Goal: Transaction & Acquisition: Obtain resource

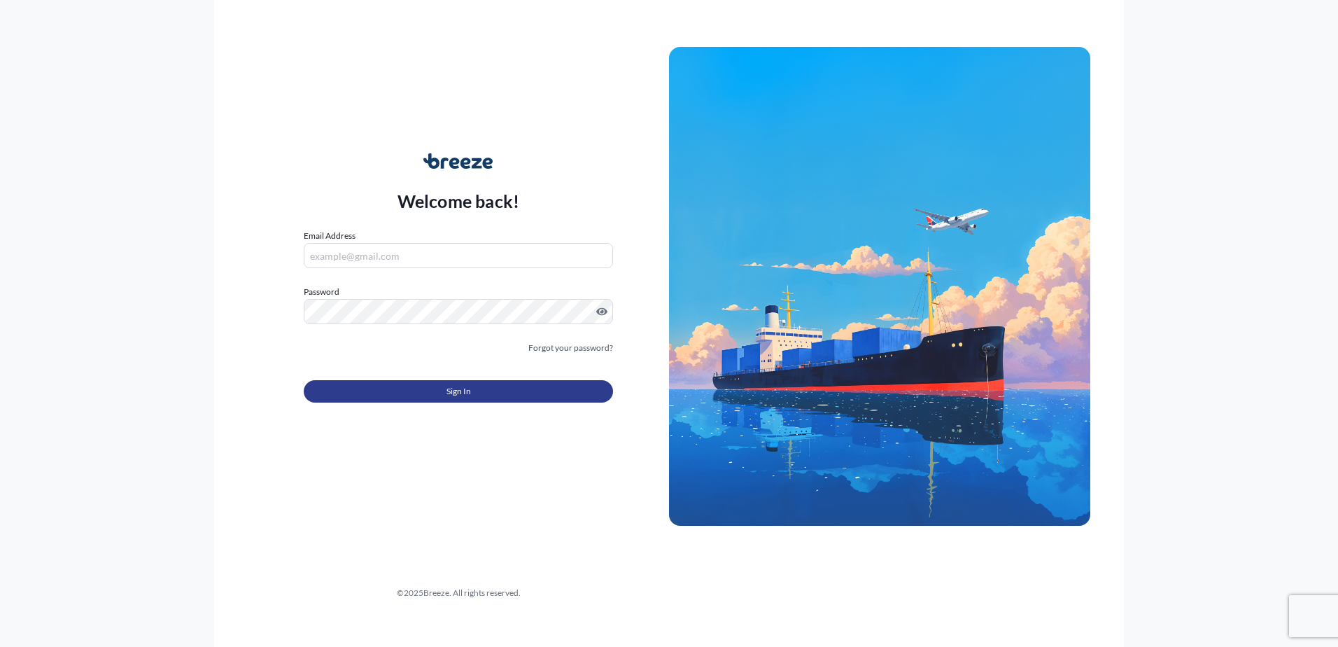
type input "[EMAIL_ADDRESS][DOMAIN_NAME]"
click at [492, 397] on button "Sign In" at bounding box center [458, 391] width 309 height 22
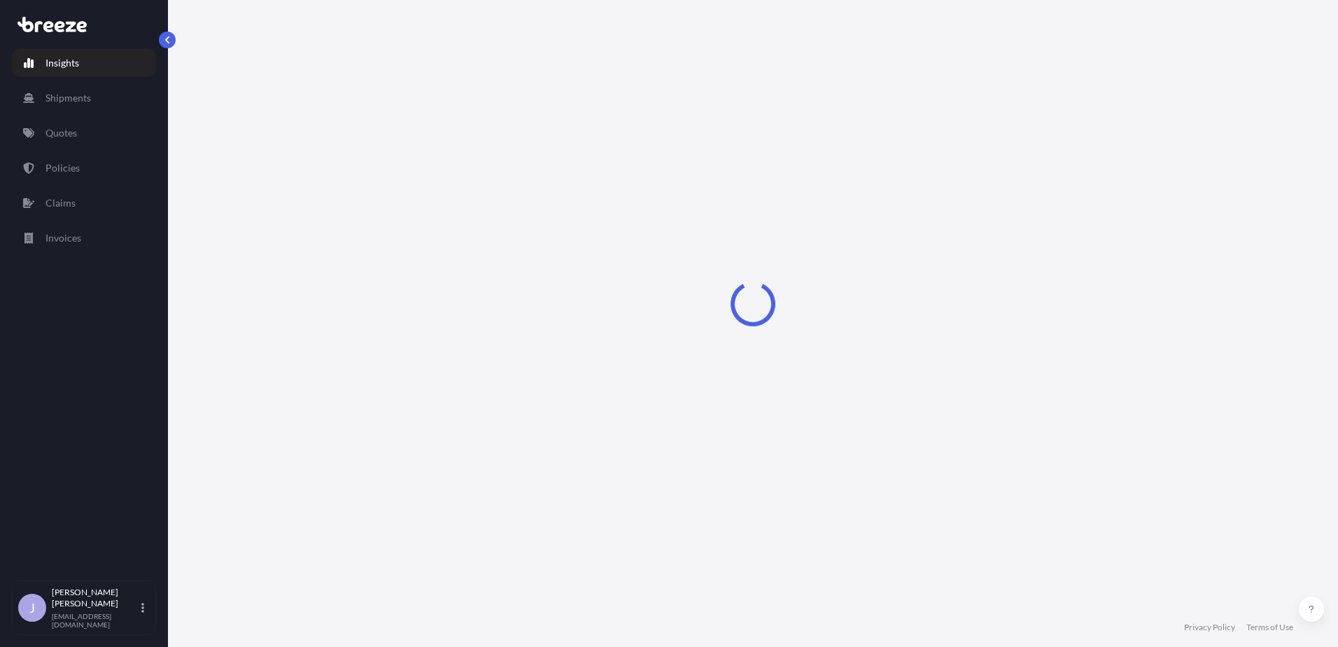
select select "2025"
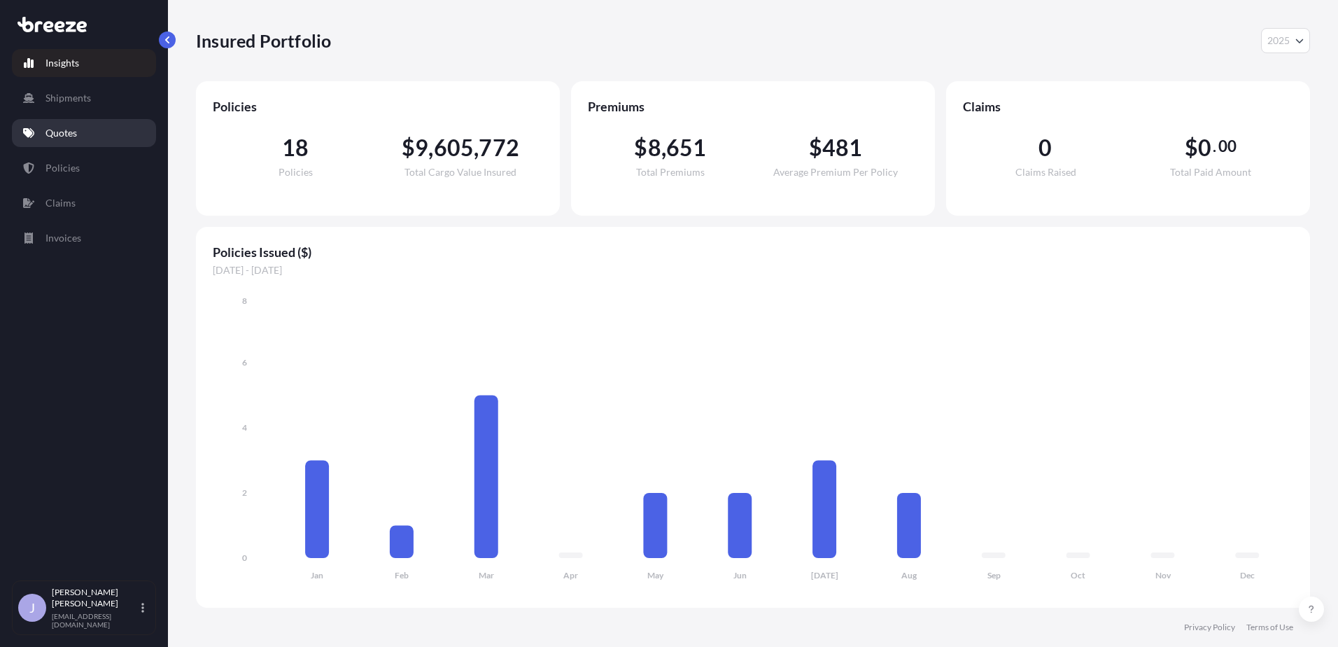
click at [75, 137] on p "Quotes" at bounding box center [60, 133] width 31 height 14
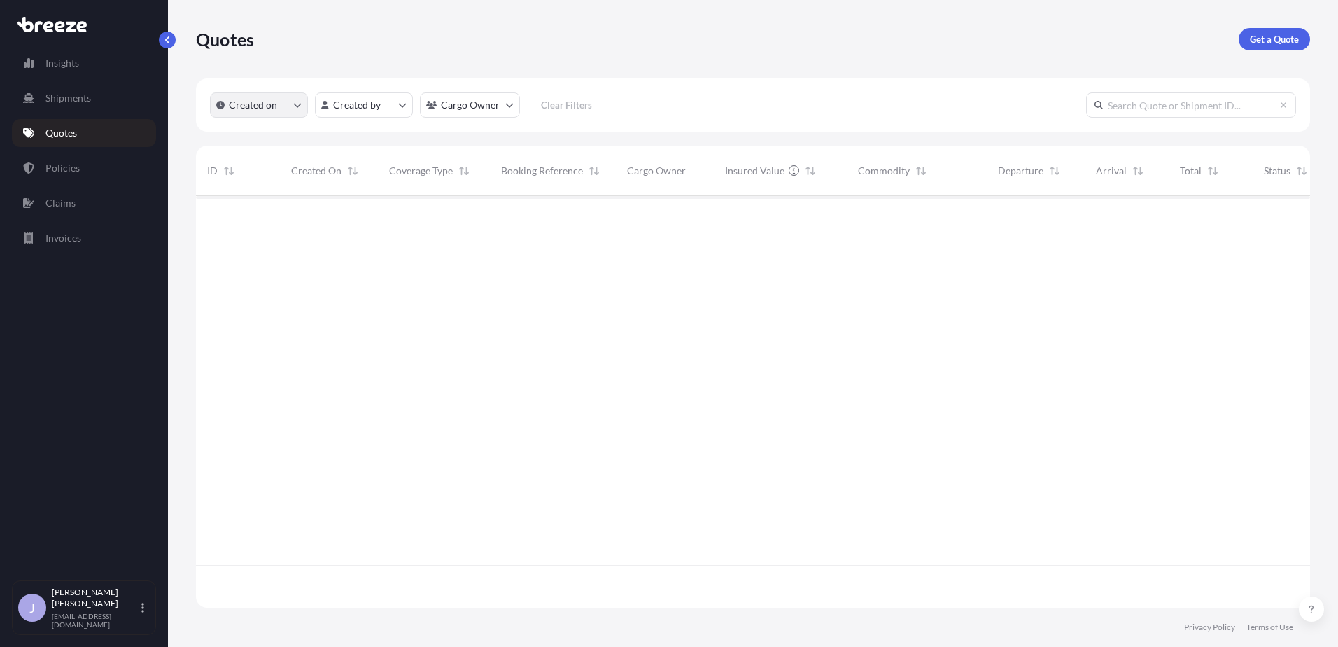
scroll to position [451, 1103]
click at [1272, 39] on p "Get a Quote" at bounding box center [1274, 39] width 49 height 14
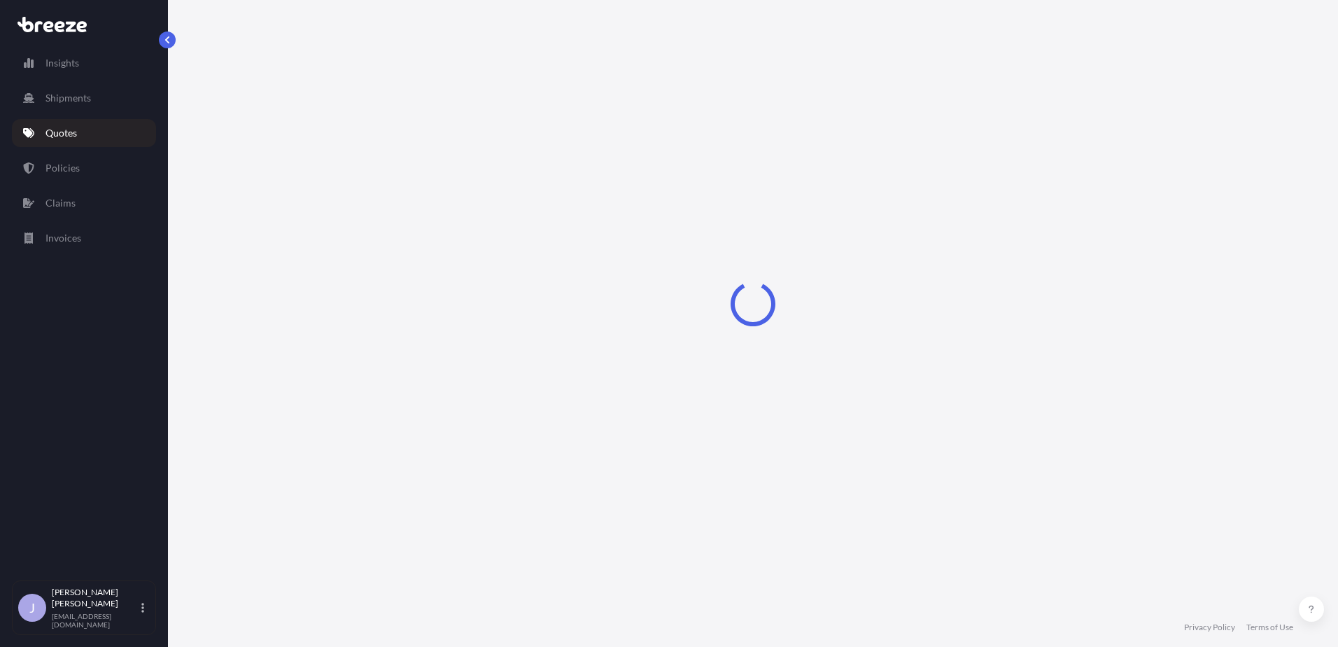
select select "Road"
select select "Sea"
select select "1"
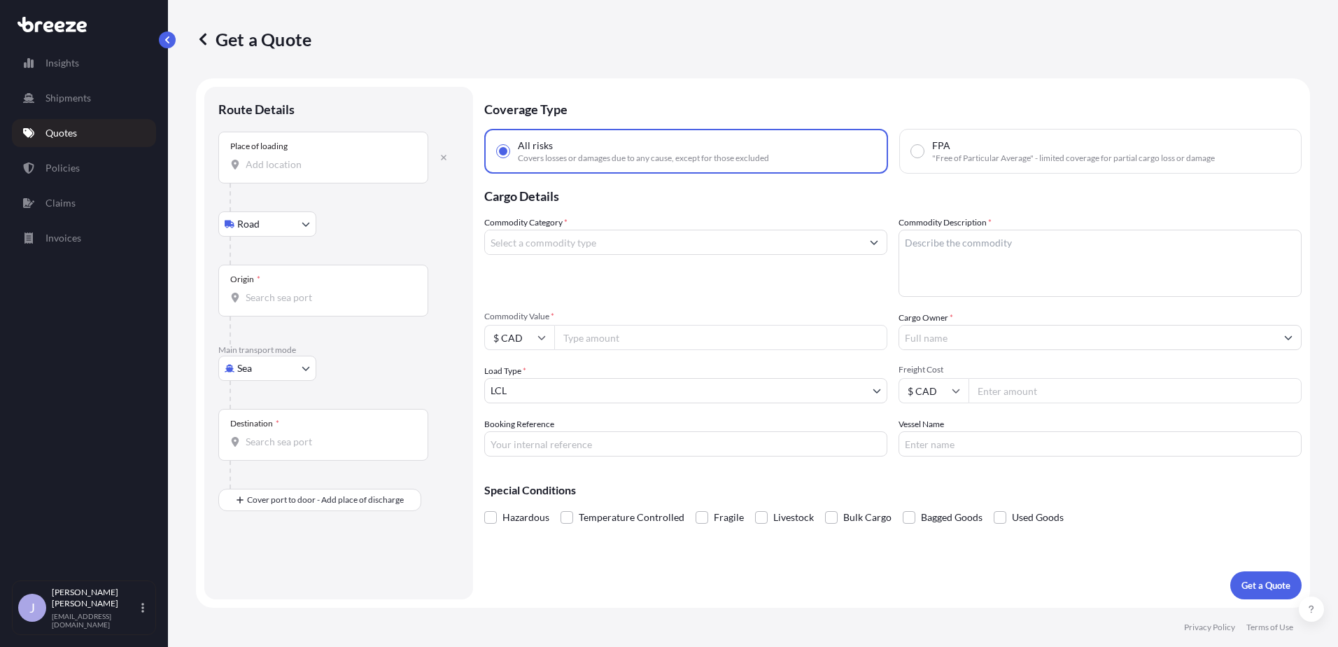
click at [319, 156] on div "Place of loading" at bounding box center [323, 158] width 210 height 52
click at [319, 157] on input "Place of loading" at bounding box center [328, 164] width 165 height 14
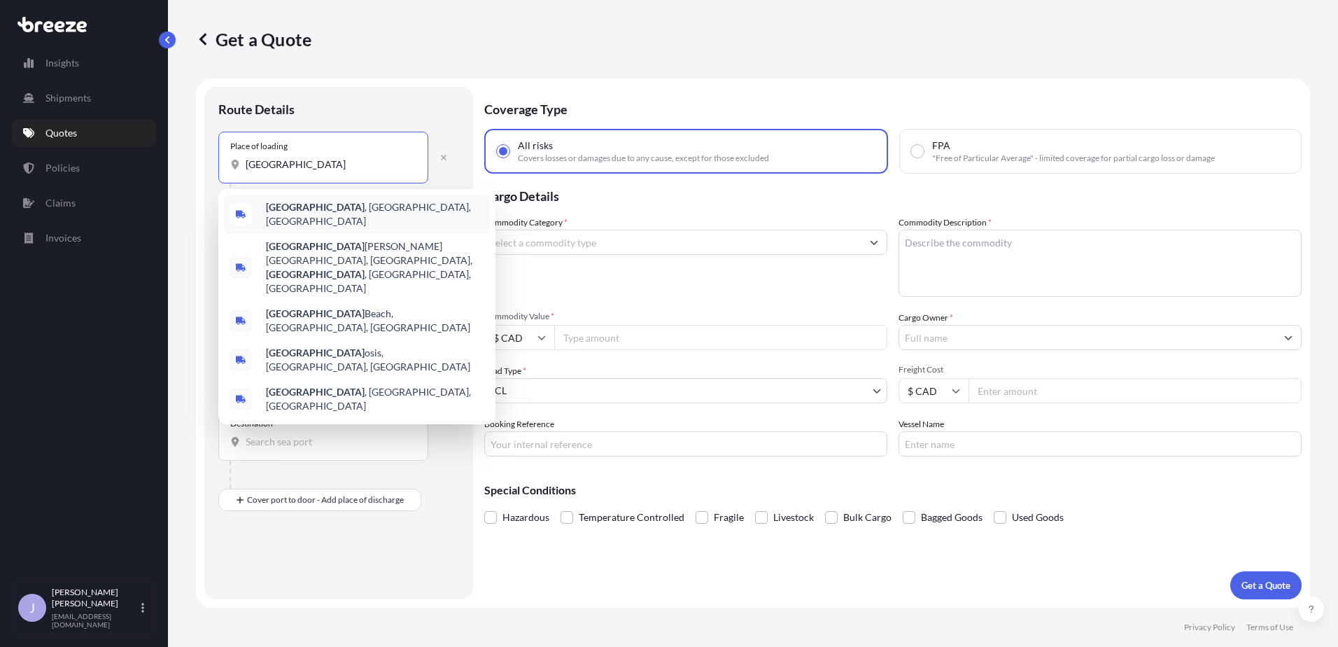
click at [297, 218] on div "[GEOGRAPHIC_DATA] , [GEOGRAPHIC_DATA], [GEOGRAPHIC_DATA]" at bounding box center [357, 214] width 266 height 39
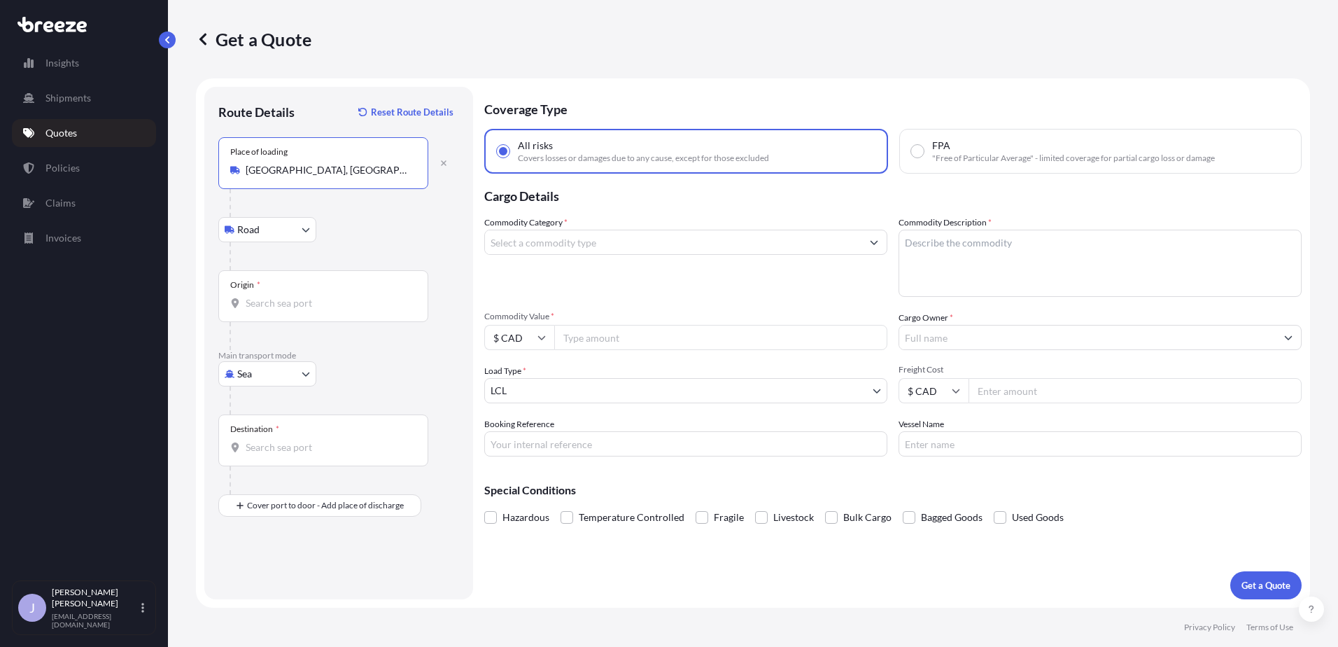
type input "[GEOGRAPHIC_DATA], [GEOGRAPHIC_DATA], [GEOGRAPHIC_DATA]"
click at [282, 304] on input "Origin *" at bounding box center [328, 303] width 165 height 14
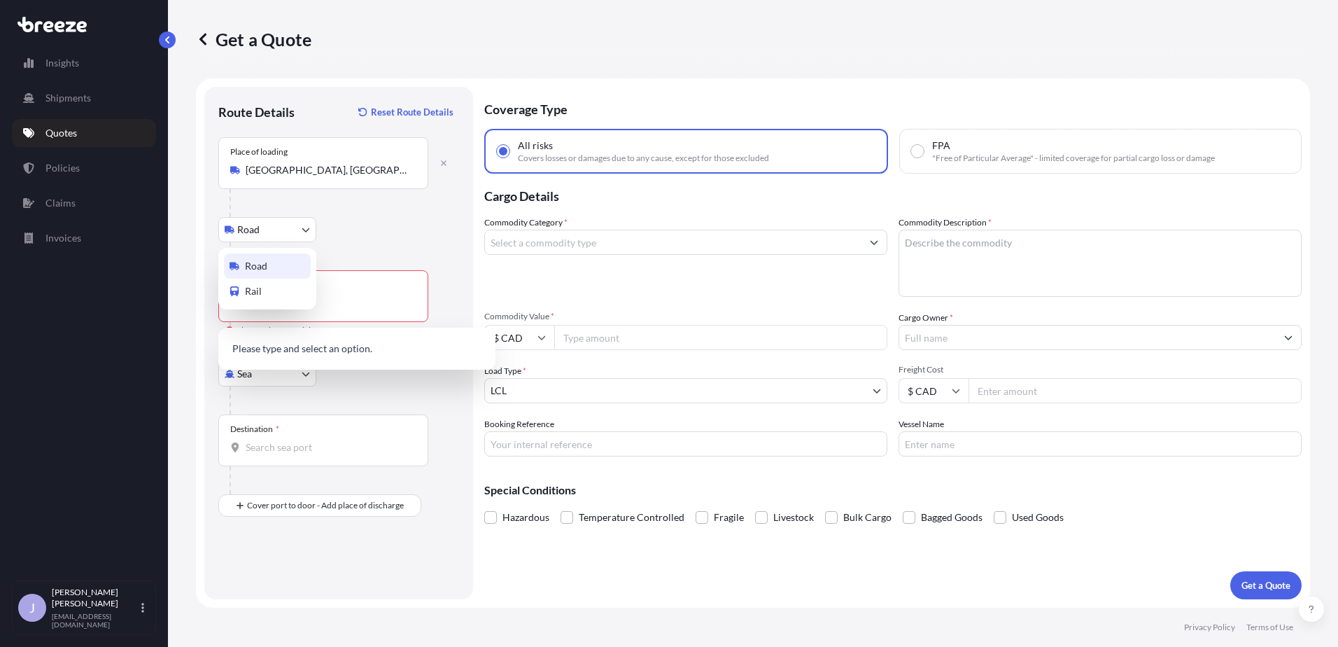
click at [286, 228] on body "0 options available. 5 options available. 0 options available. Insights Shipmen…" at bounding box center [669, 323] width 1338 height 647
click at [281, 267] on div "Road" at bounding box center [267, 265] width 87 height 25
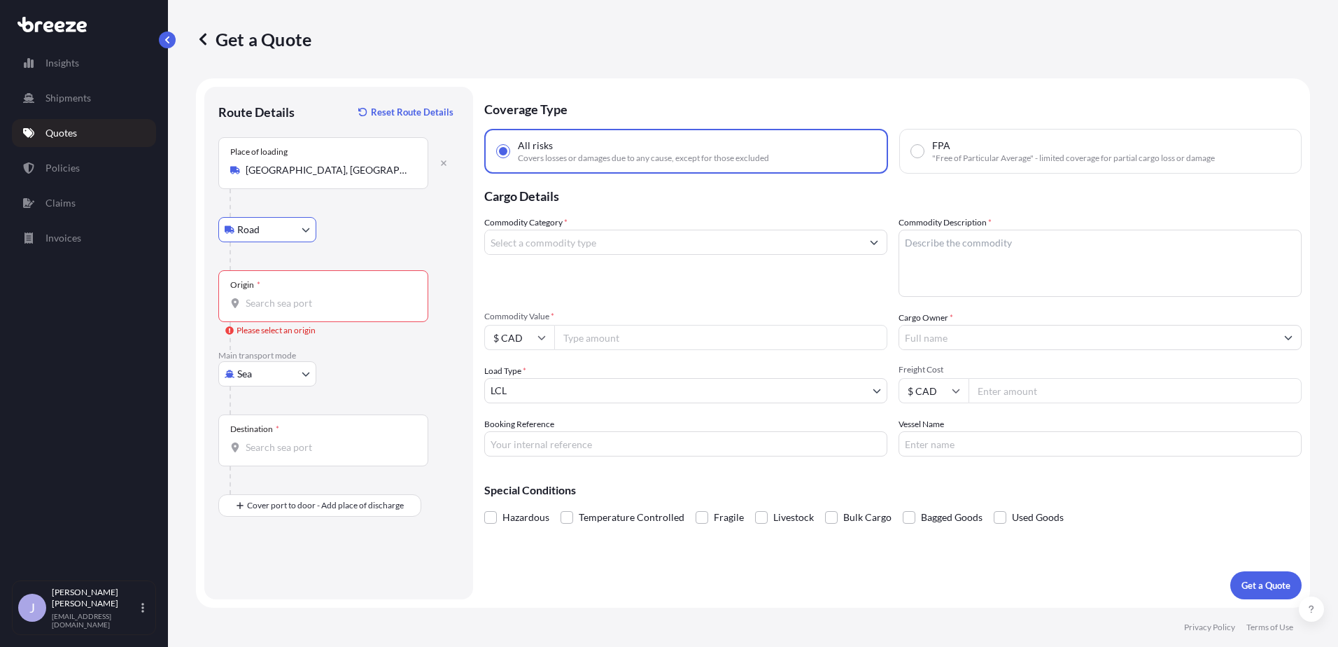
click at [281, 299] on input "Origin * Please select an origin" at bounding box center [328, 303] width 165 height 14
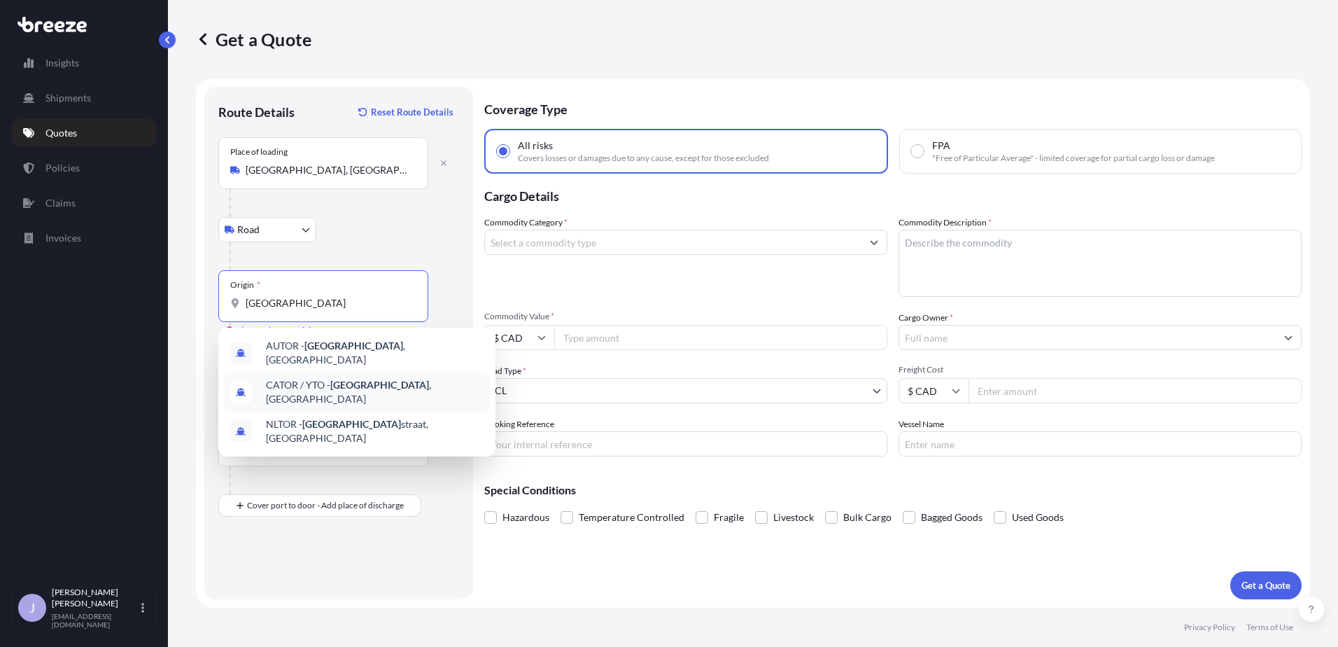
click at [316, 381] on span "CATOR / YTO - [GEOGRAPHIC_DATA] , [GEOGRAPHIC_DATA]" at bounding box center [375, 392] width 218 height 28
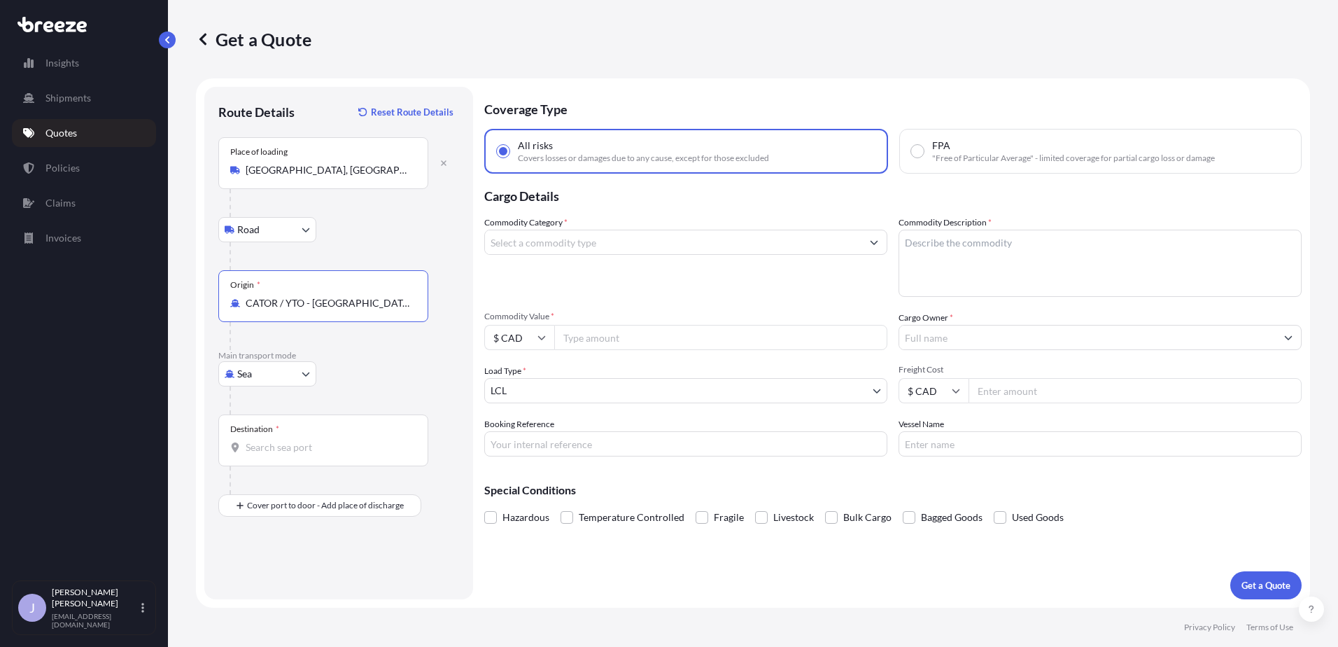
type input "CATOR / YTO - [GEOGRAPHIC_DATA], [GEOGRAPHIC_DATA]"
click at [277, 445] on input "Destination *" at bounding box center [328, 447] width 165 height 14
click at [365, 495] on span "BEANR - Antwer pen, [GEOGRAPHIC_DATA]" at bounding box center [362, 494] width 192 height 14
type input "BEANR - [GEOGRAPHIC_DATA], [GEOGRAPHIC_DATA]"
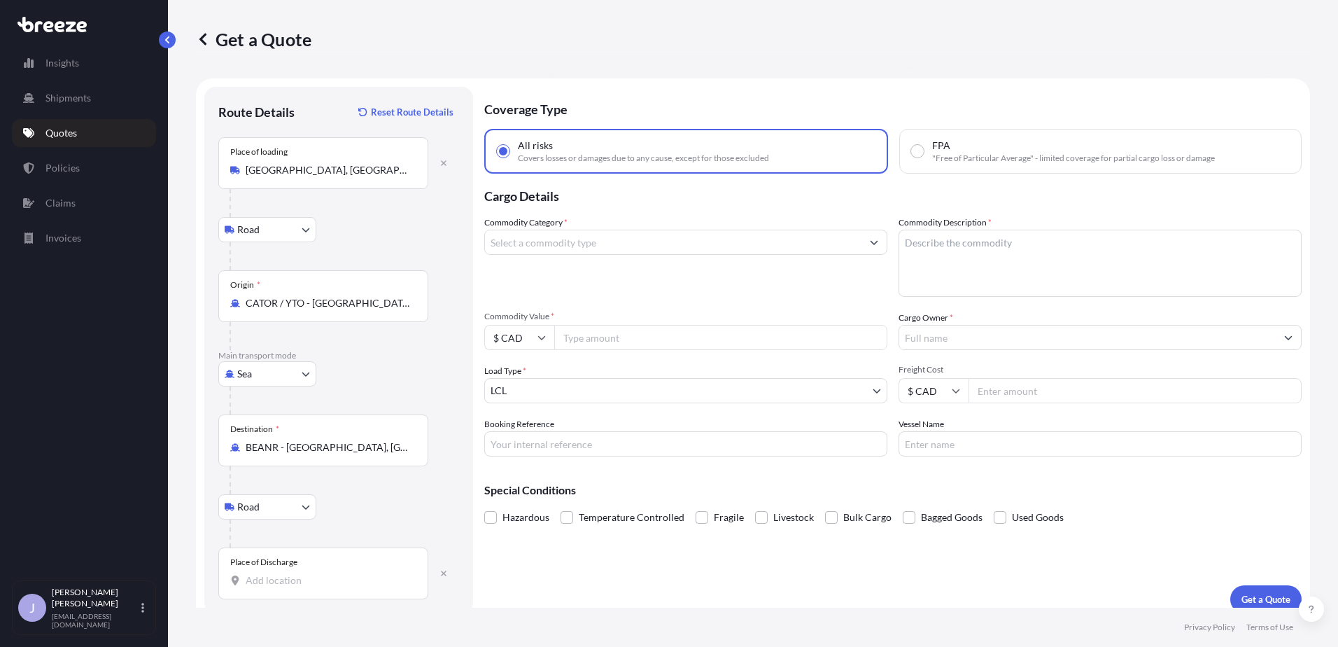
click at [292, 579] on input "Place of Discharge" at bounding box center [328, 580] width 165 height 14
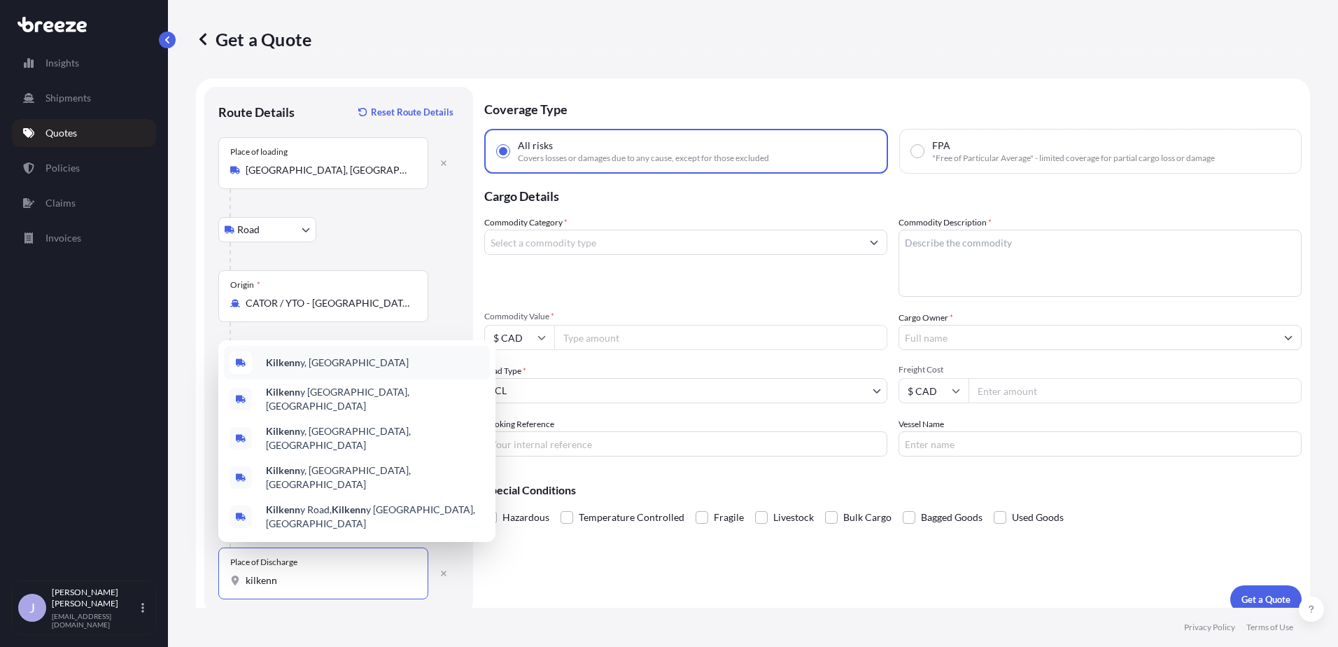
click at [328, 379] on div "Kilkenn y, [GEOGRAPHIC_DATA]" at bounding box center [357, 363] width 266 height 34
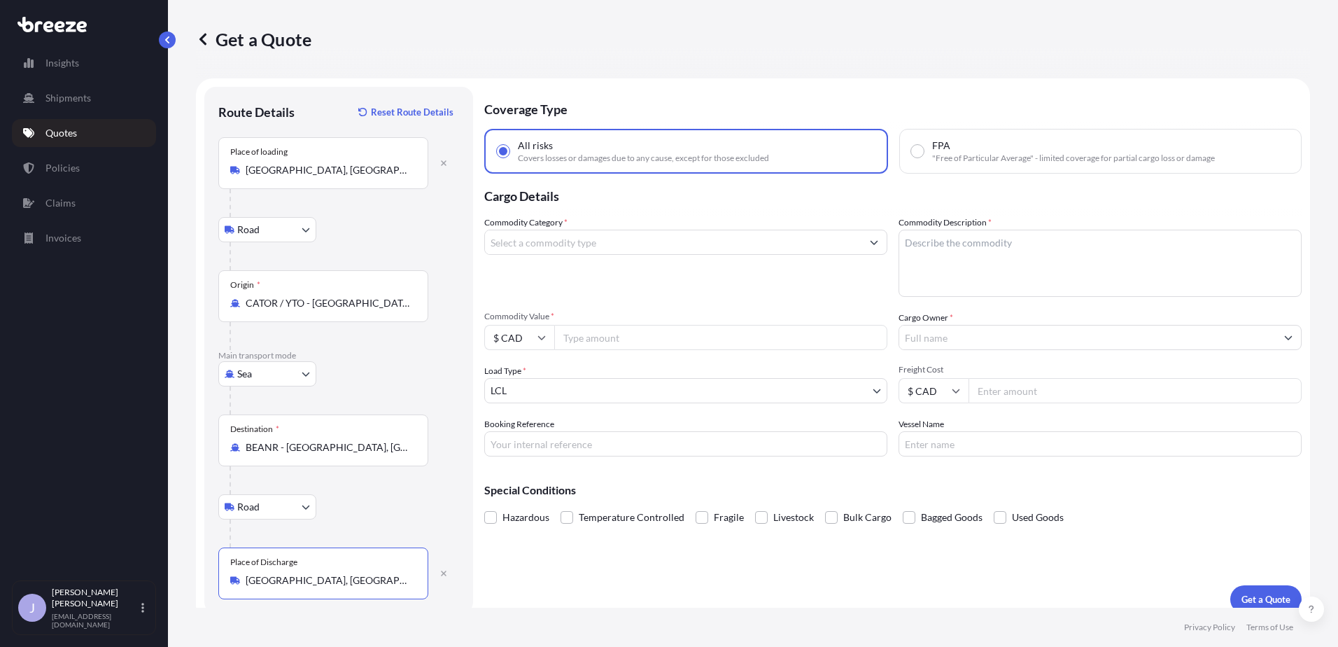
type input "[GEOGRAPHIC_DATA], [GEOGRAPHIC_DATA]"
click at [622, 243] on input "Commodity Category *" at bounding box center [673, 242] width 376 height 25
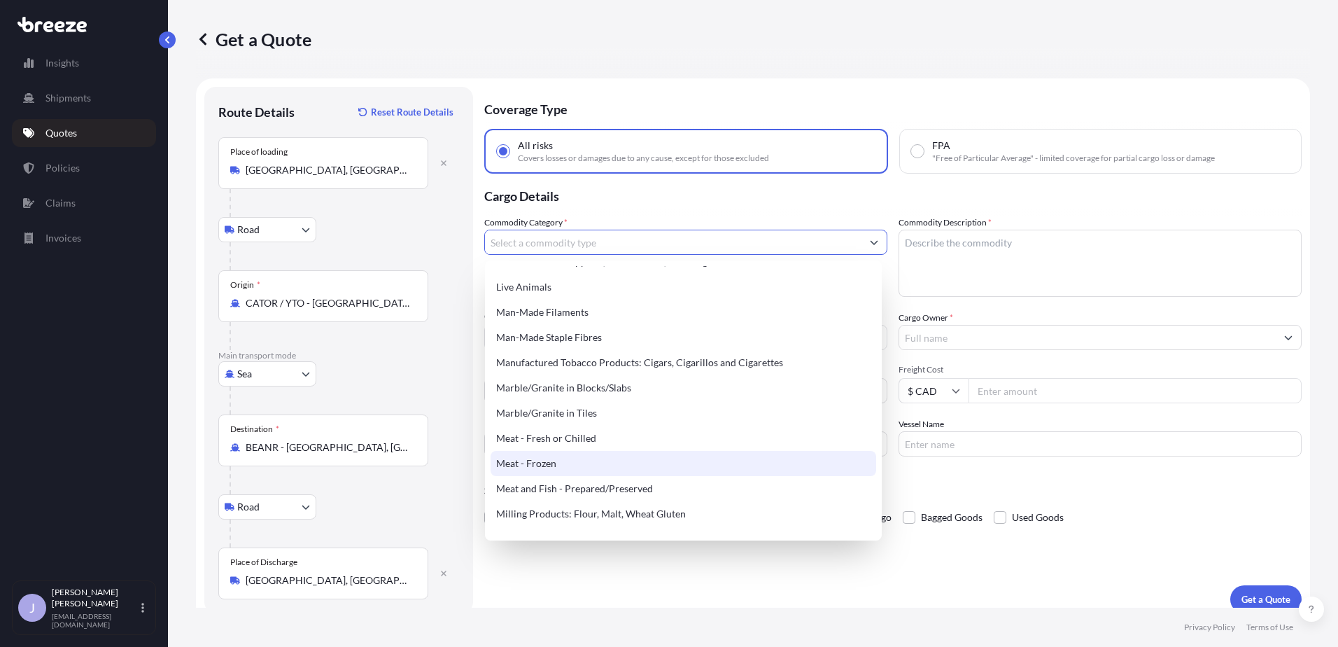
scroll to position [1749, 0]
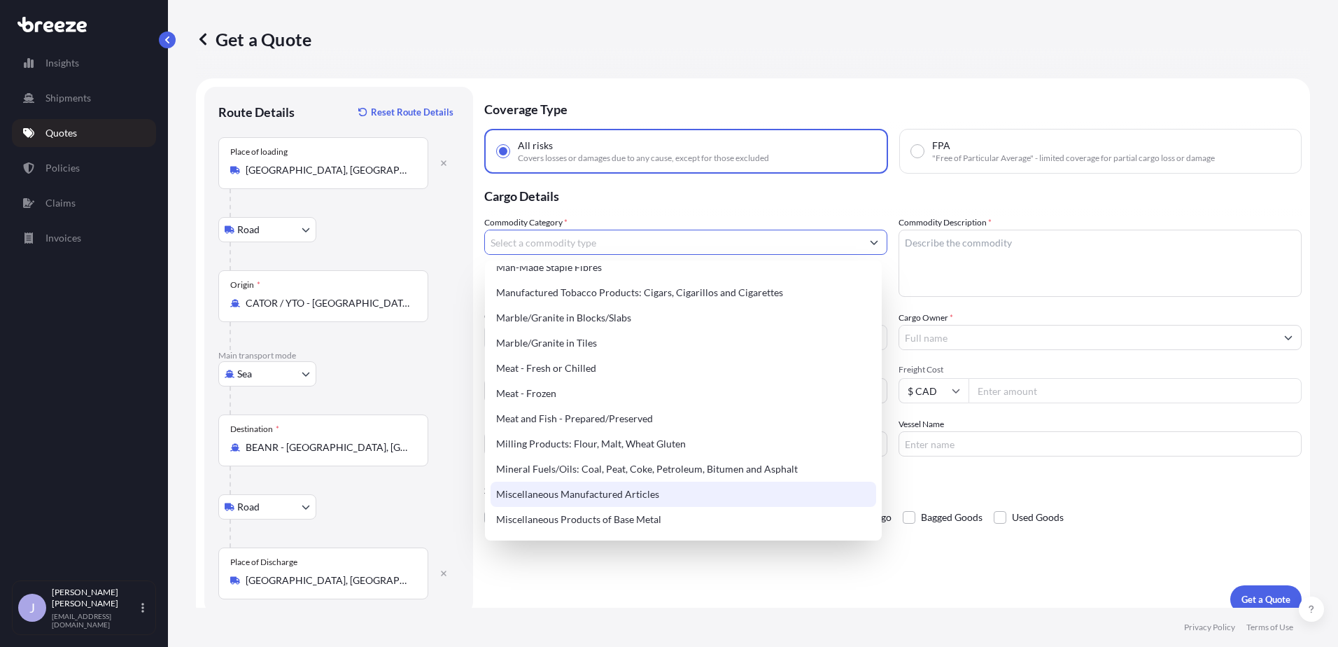
click at [666, 497] on div "Miscellaneous Manufactured Articles" at bounding box center [683, 493] width 386 height 25
type input "Miscellaneous Manufactured Articles"
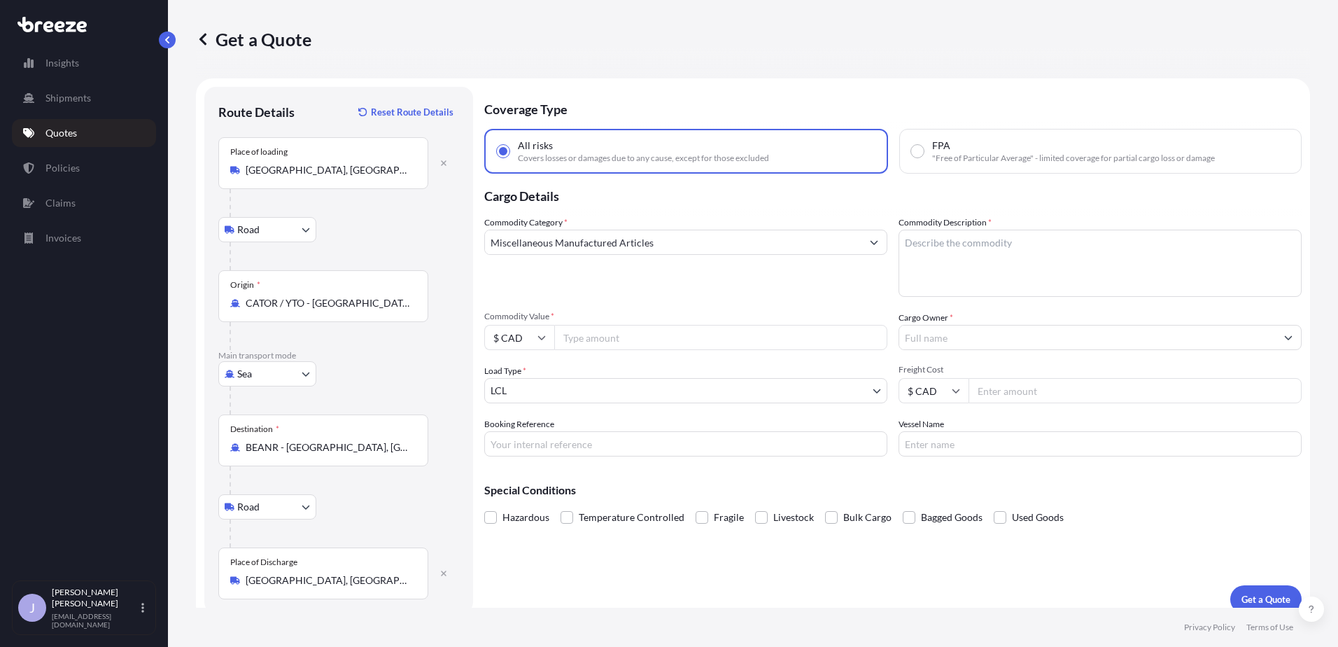
click at [530, 337] on input "$ CAD" at bounding box center [519, 337] width 70 height 25
click at [524, 435] on div "$ USD" at bounding box center [519, 434] width 59 height 27
type input "$ USD"
click at [602, 338] on input "Commodity Value *" at bounding box center [720, 337] width 333 height 25
type input "7200"
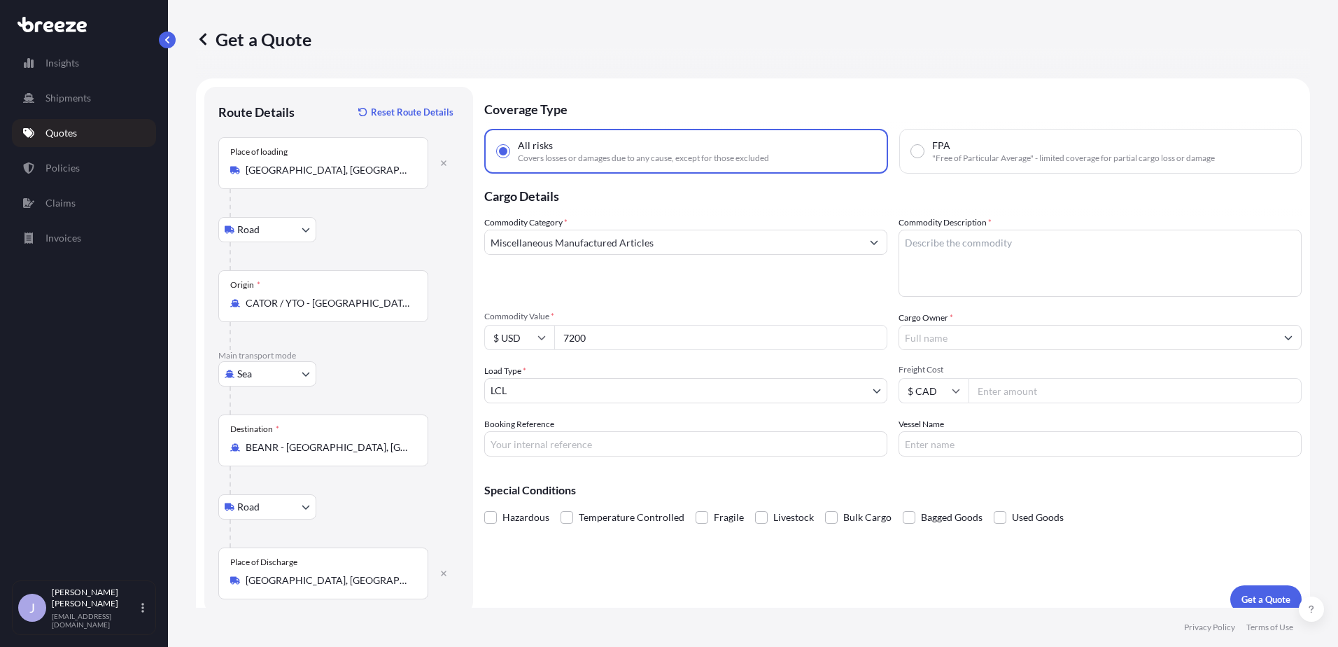
click at [768, 278] on div "Commodity Category * Miscellaneous Manufactured Articles" at bounding box center [685, 256] width 403 height 81
click at [938, 246] on textarea "Commodity Description *" at bounding box center [1099, 263] width 403 height 67
type textarea "AG Heat Mats"
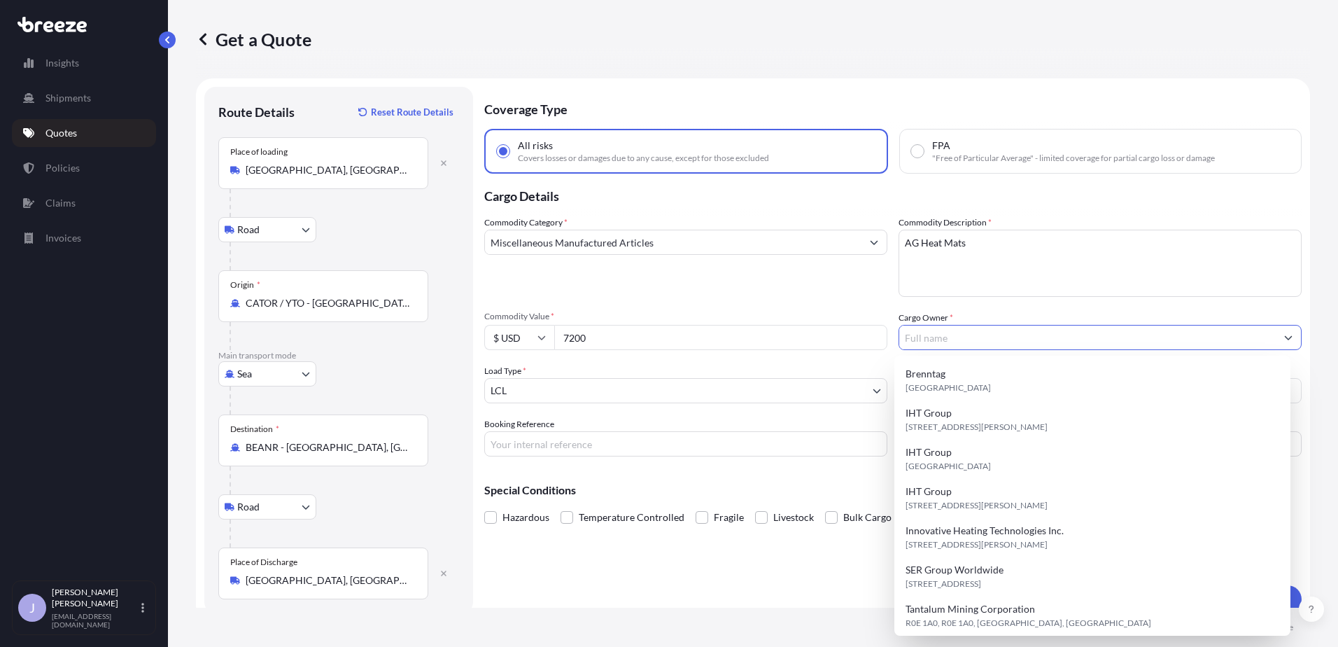
click at [975, 341] on input "Cargo Owner *" at bounding box center [1087, 337] width 376 height 25
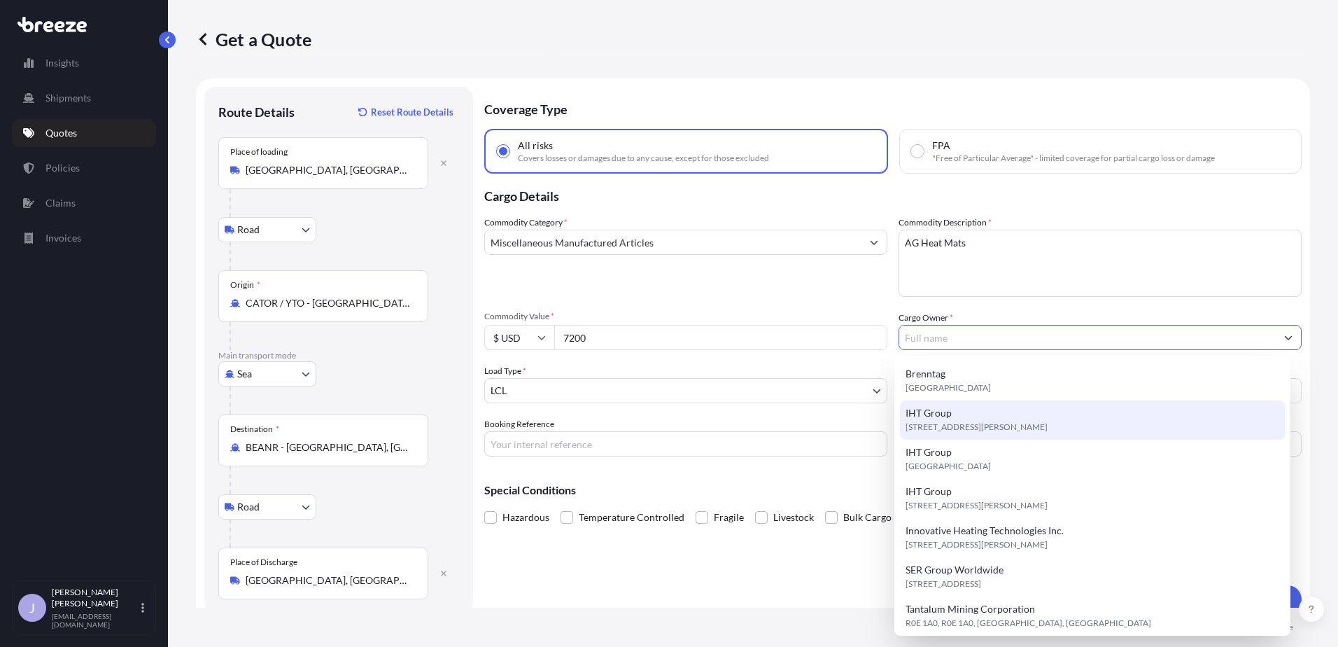
click at [1004, 433] on span "[STREET_ADDRESS][PERSON_NAME]" at bounding box center [976, 427] width 142 height 14
type input "IHT Group"
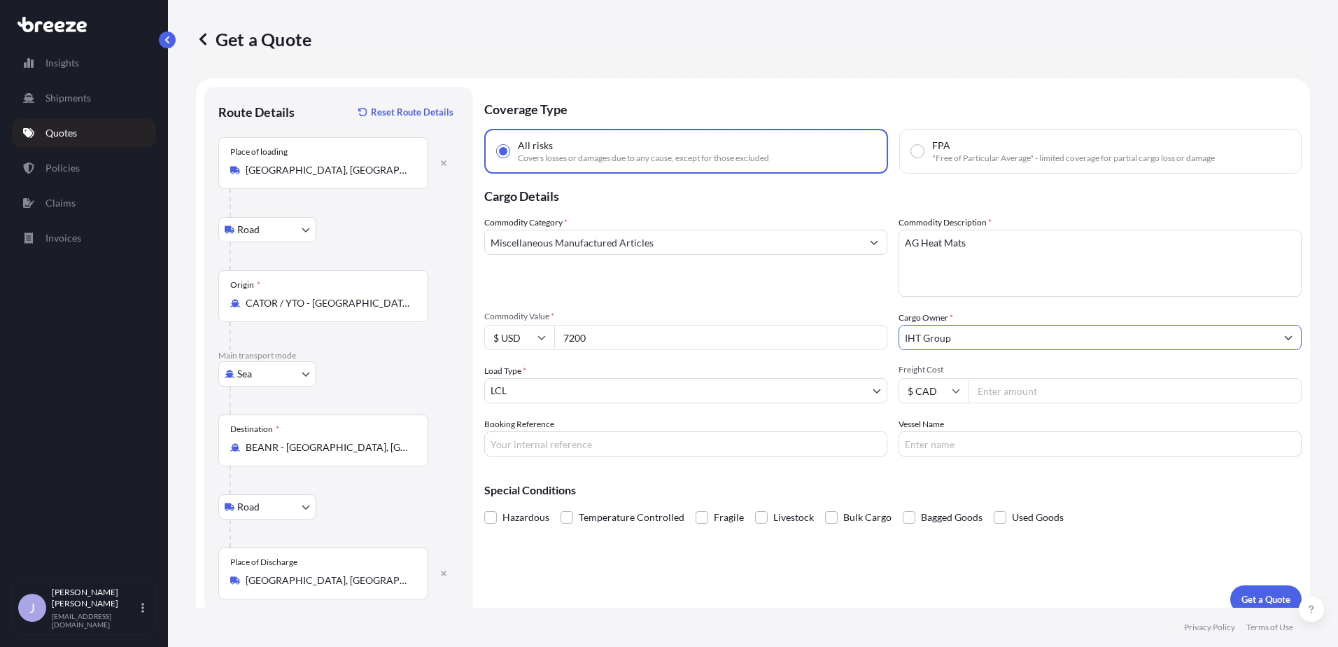
click at [937, 406] on div "Commodity Category * Miscellaneous Manufactured Articles Commodity Description …" at bounding box center [892, 336] width 817 height 241
drag, startPoint x: 943, startPoint y: 394, endPoint x: 940, endPoint y: 403, distance: 9.5
click at [941, 402] on input "$ CAD" at bounding box center [933, 390] width 70 height 25
drag, startPoint x: 931, startPoint y: 493, endPoint x: 971, endPoint y: 459, distance: 52.1
click at [933, 490] on div "$ USD" at bounding box center [928, 487] width 59 height 27
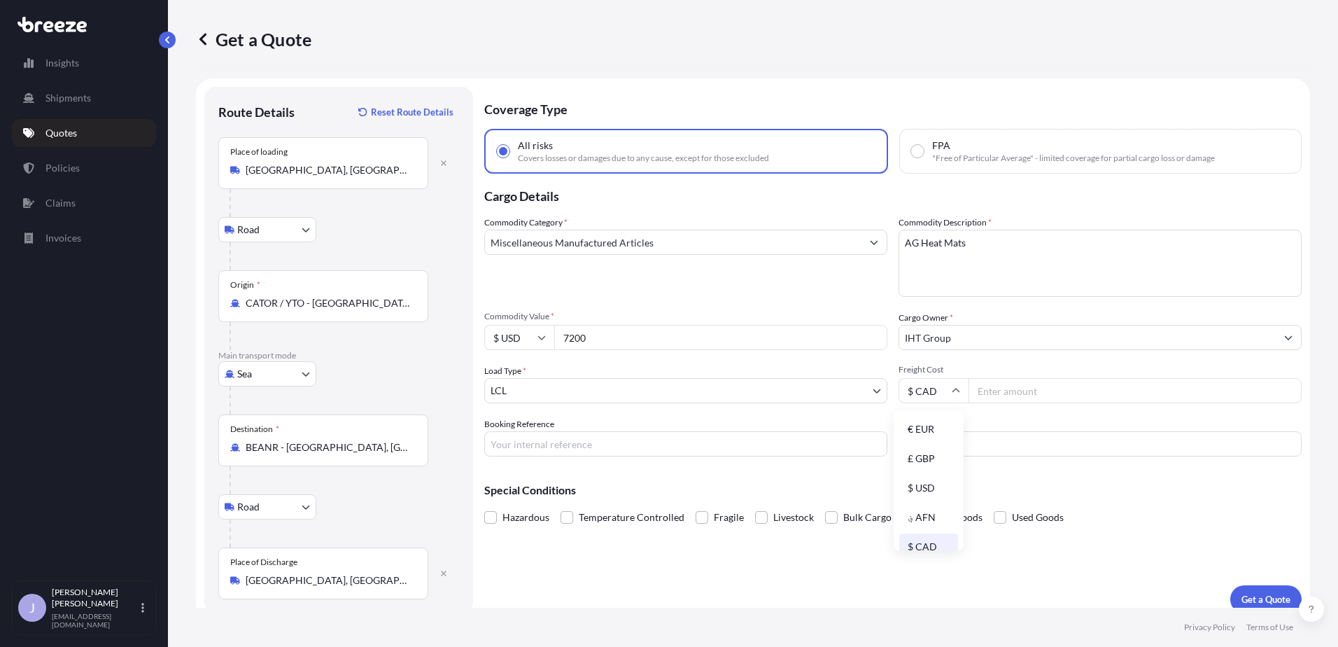
type input "$ USD"
click at [1027, 397] on input "Freight Cost" at bounding box center [1134, 390] width 333 height 25
type input "1262.10"
drag, startPoint x: 983, startPoint y: 479, endPoint x: 966, endPoint y: 479, distance: 17.5
click at [982, 479] on div "Special Conditions Hazardous Temperature Controlled Fragile Livestock Bulk Carg…" at bounding box center [892, 497] width 817 height 60
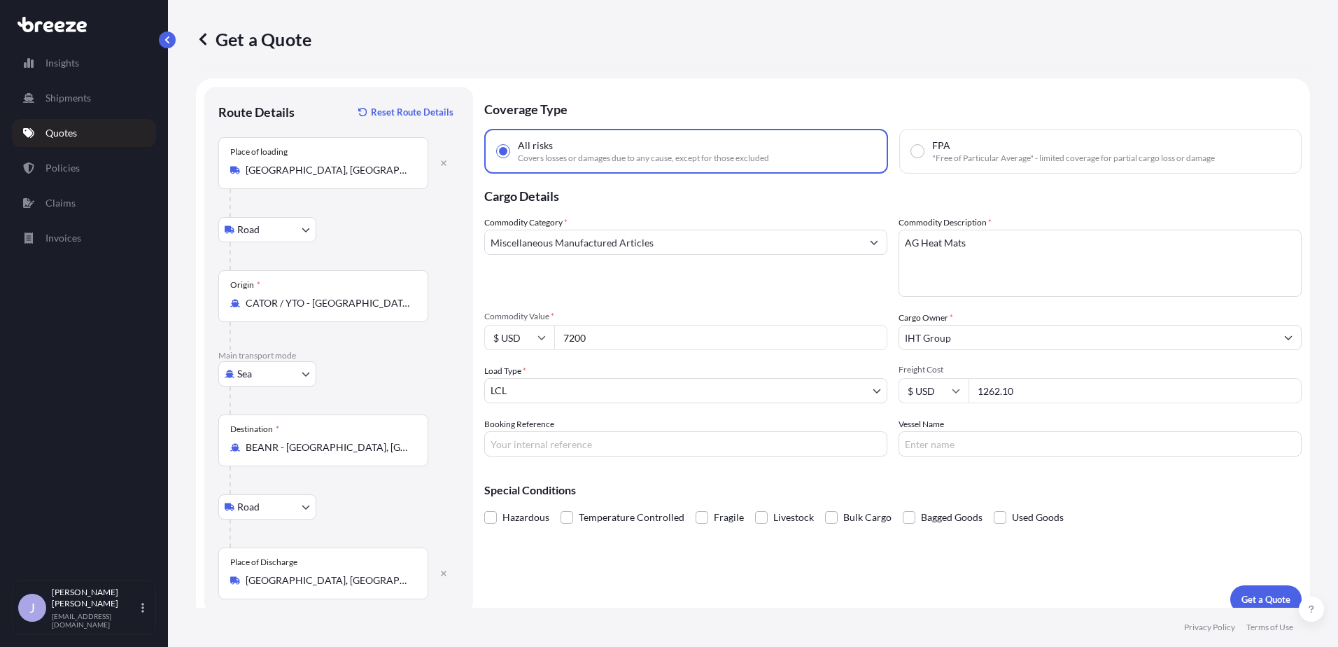
click at [581, 446] on input "Booking Reference" at bounding box center [685, 443] width 403 height 25
click at [613, 431] on input "Booking Reference" at bounding box center [685, 443] width 403 height 25
paste input "TORDUB04863"
type input "TORDUB04863"
click at [1028, 442] on input "Vessel Name" at bounding box center [1099, 443] width 403 height 25
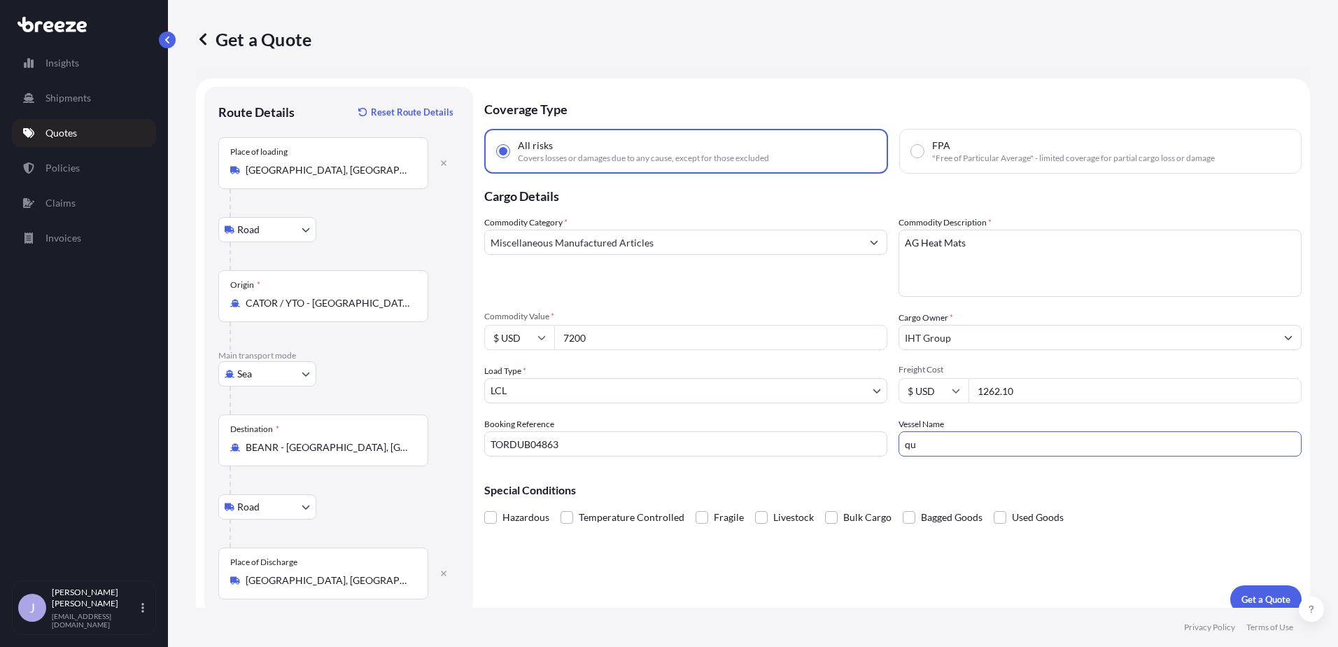
type input "q"
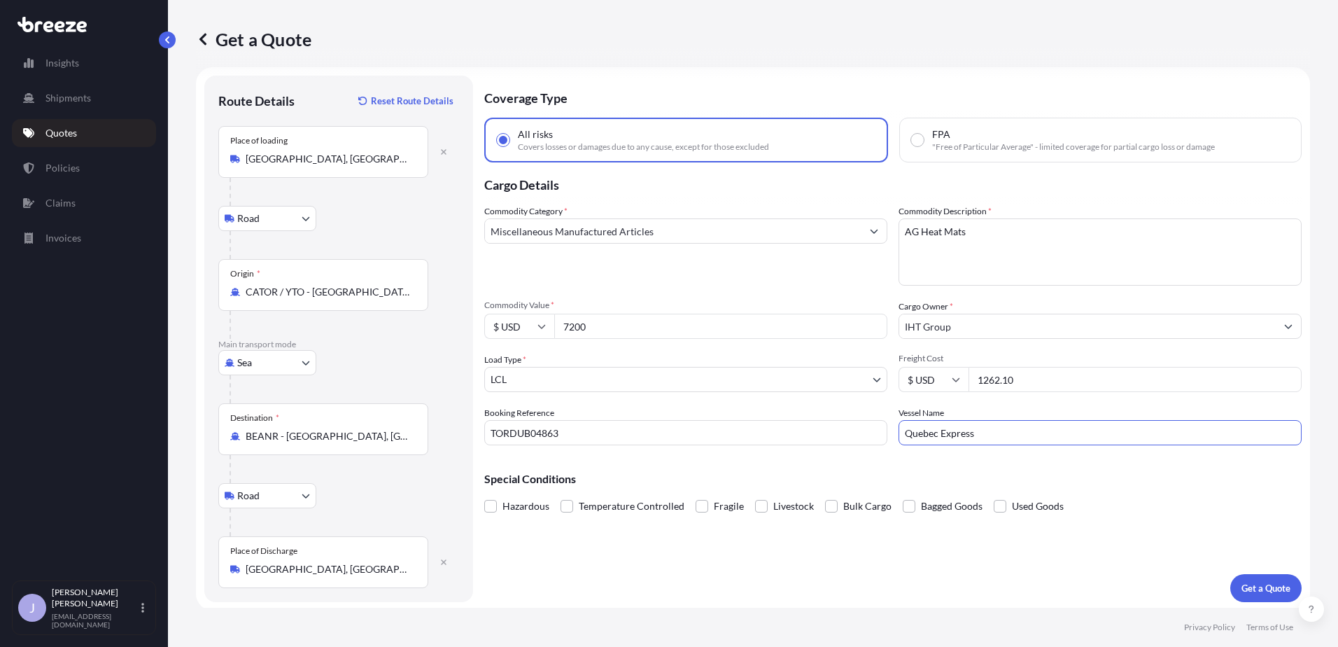
scroll to position [14, 0]
type input "Quebec Express"
click at [1241, 582] on p "Get a Quote" at bounding box center [1265, 585] width 49 height 14
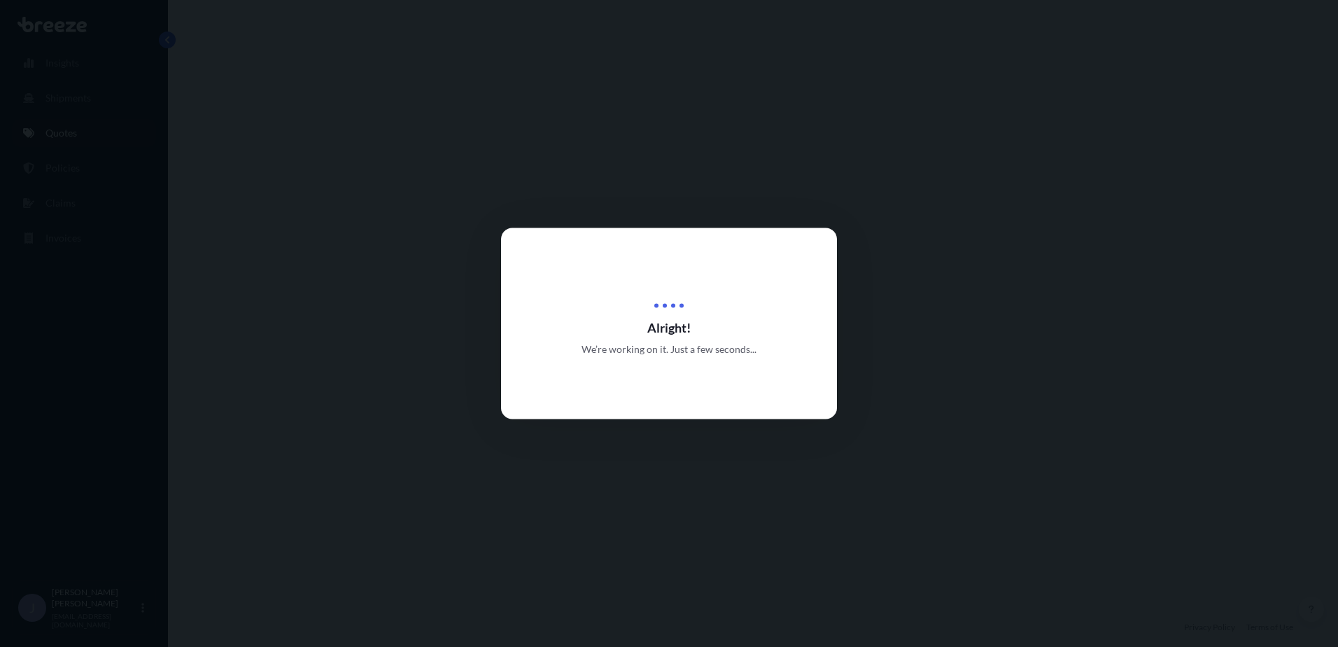
select select "Road"
select select "Sea"
select select "Road"
select select "1"
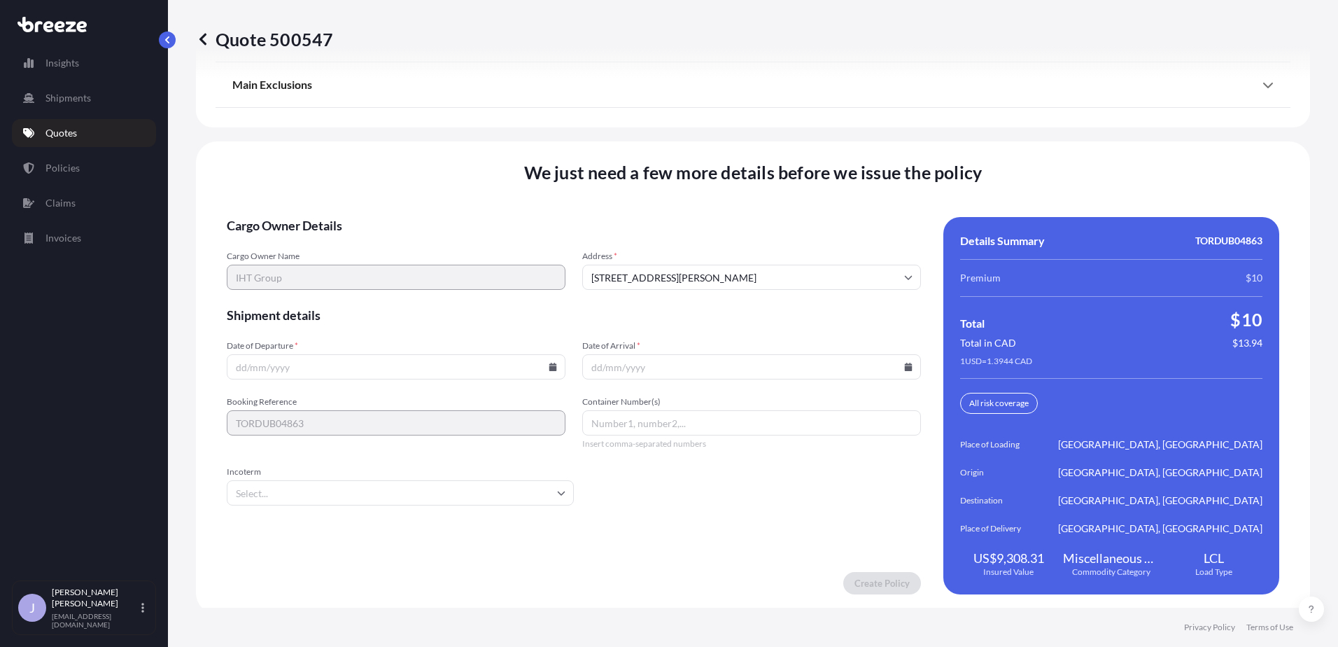
scroll to position [2000, 0]
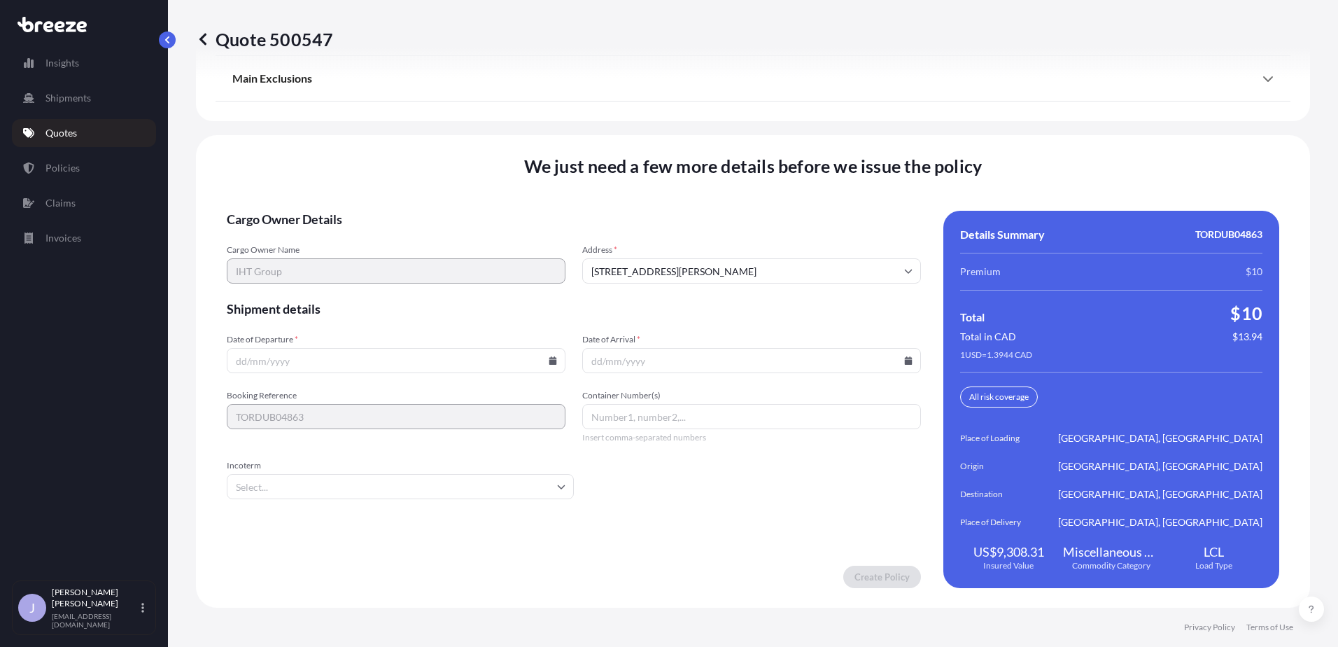
click at [354, 348] on input "Date of Departure *" at bounding box center [396, 360] width 339 height 25
click at [550, 359] on icon at bounding box center [553, 360] width 8 height 8
click at [398, 462] on button "2" at bounding box center [394, 458] width 22 height 22
type input "[DATE]"
click at [649, 365] on input "Date of Arrival *" at bounding box center [751, 360] width 339 height 25
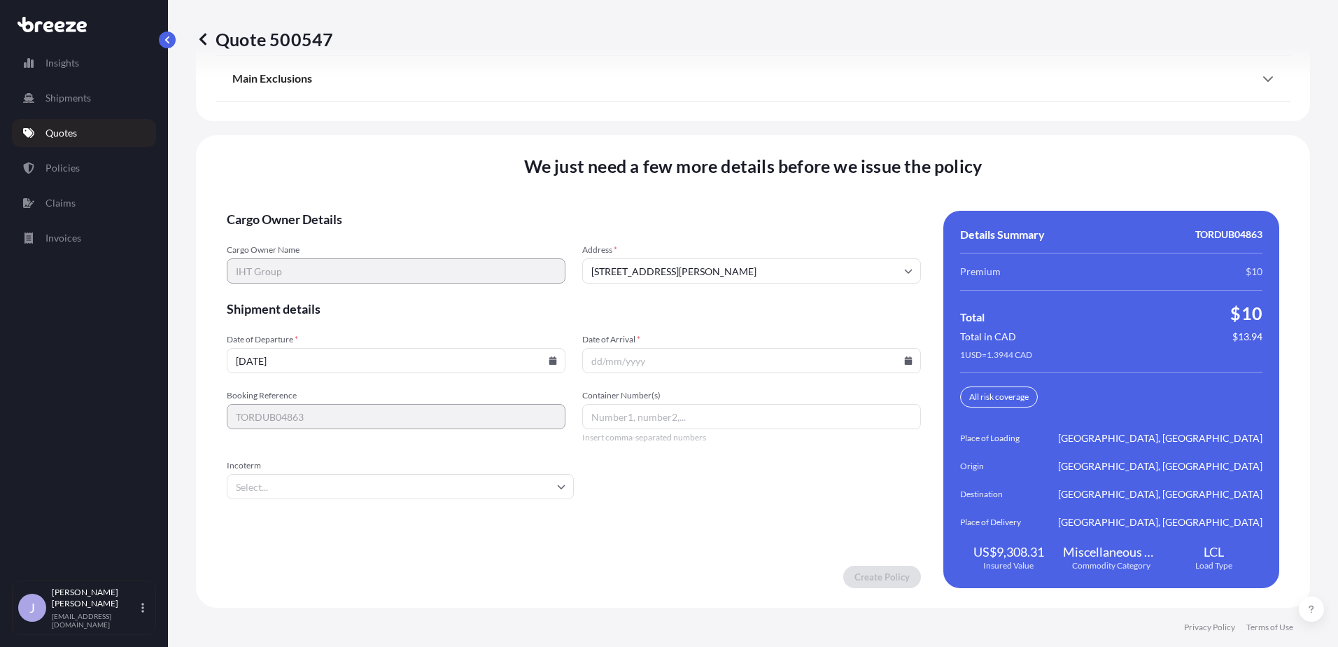
click at [905, 360] on icon at bounding box center [909, 360] width 8 height 8
click at [830, 401] on div at bounding box center [822, 400] width 17 height 22
click at [835, 403] on button at bounding box center [842, 400] width 22 height 22
click at [814, 516] on button "15" at bounding box center [811, 511] width 22 height 22
type input "[DATE]"
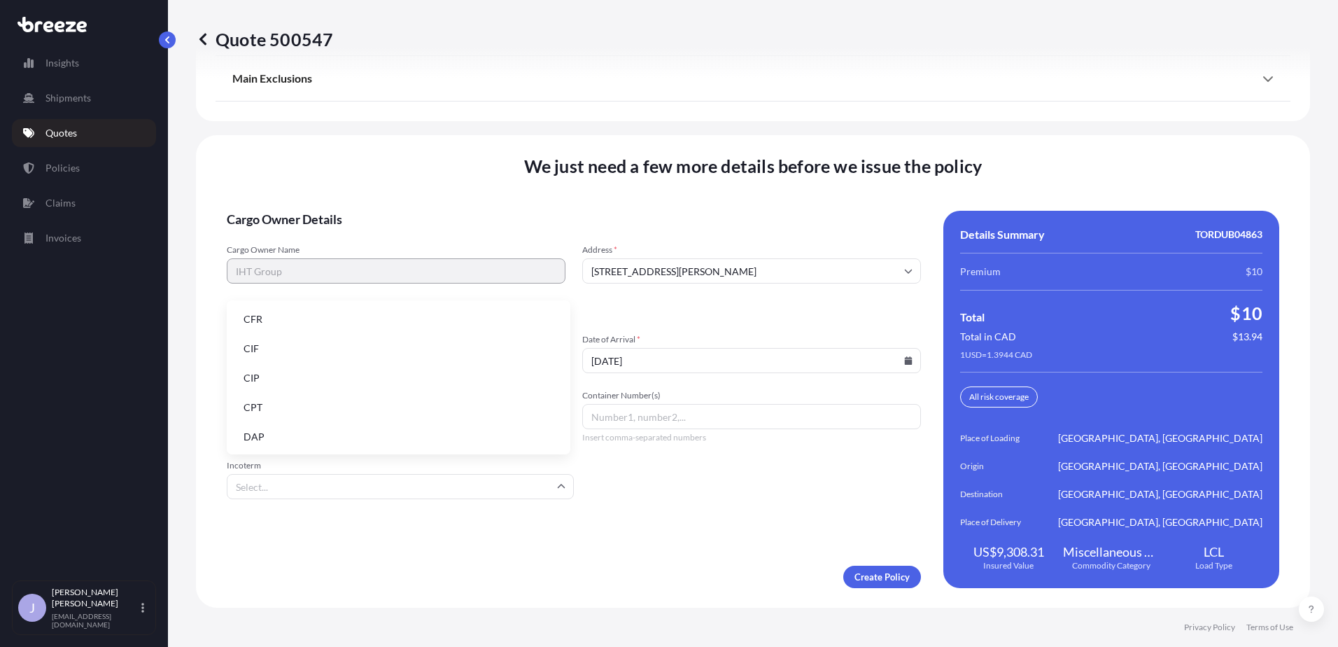
click at [415, 489] on input "Incoterm" at bounding box center [400, 486] width 347 height 25
click at [426, 354] on li "CIF" at bounding box center [398, 348] width 332 height 27
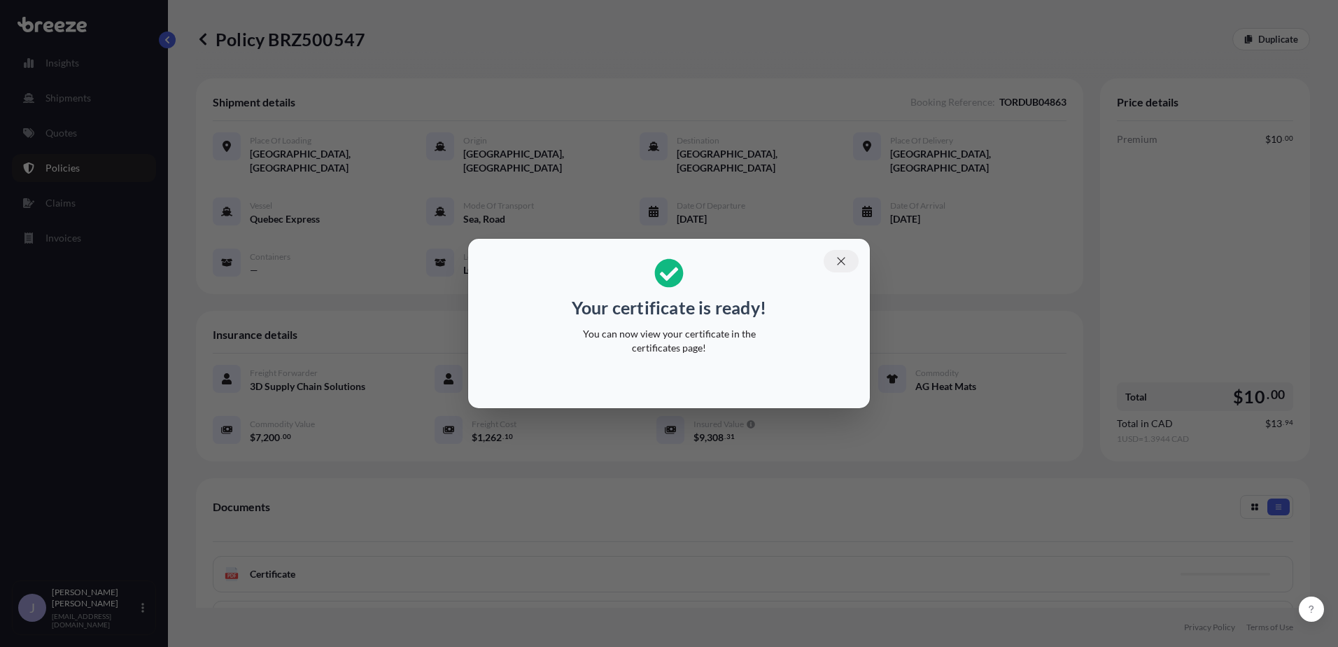
click at [835, 262] on icon "button" at bounding box center [841, 261] width 13 height 13
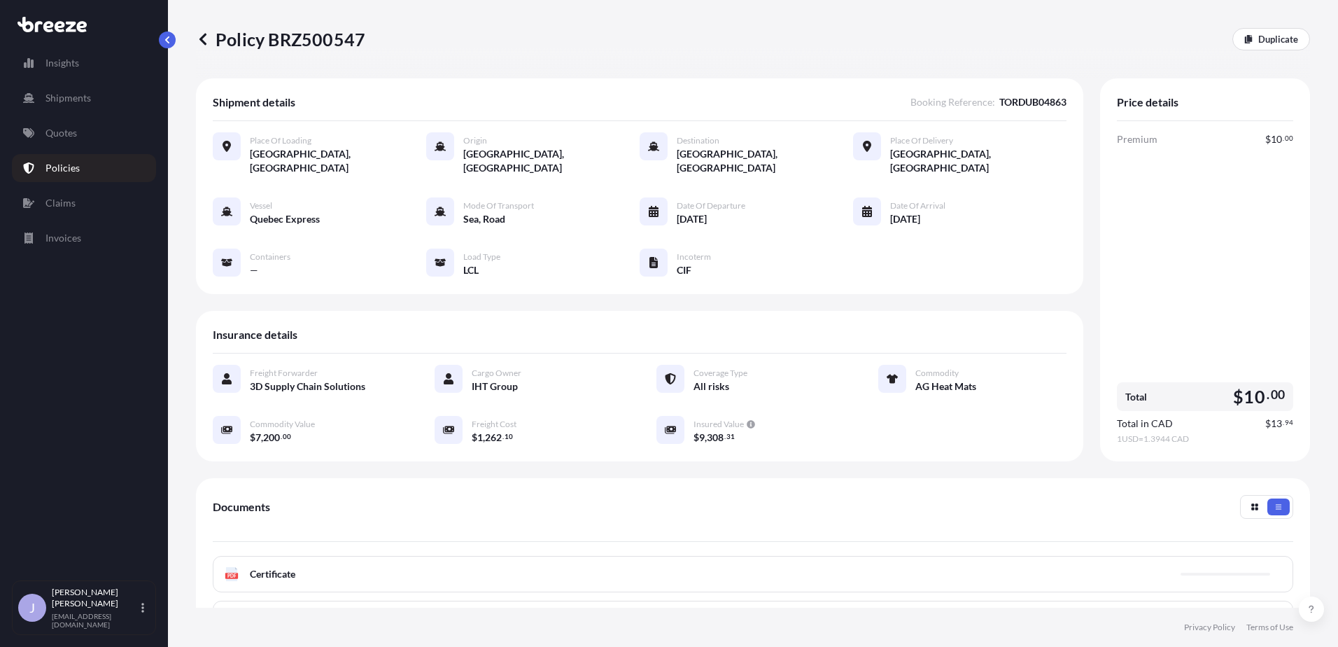
click at [48, 164] on p "Policies" at bounding box center [62, 168] width 34 height 14
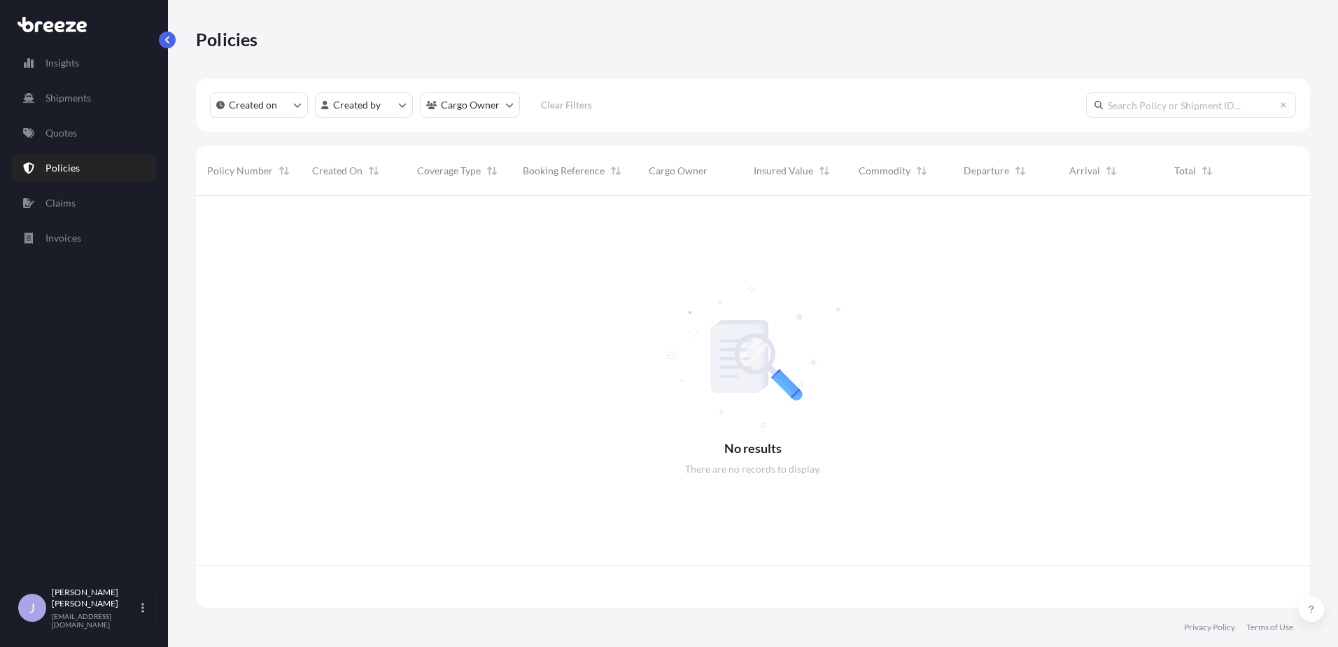
scroll to position [409, 1103]
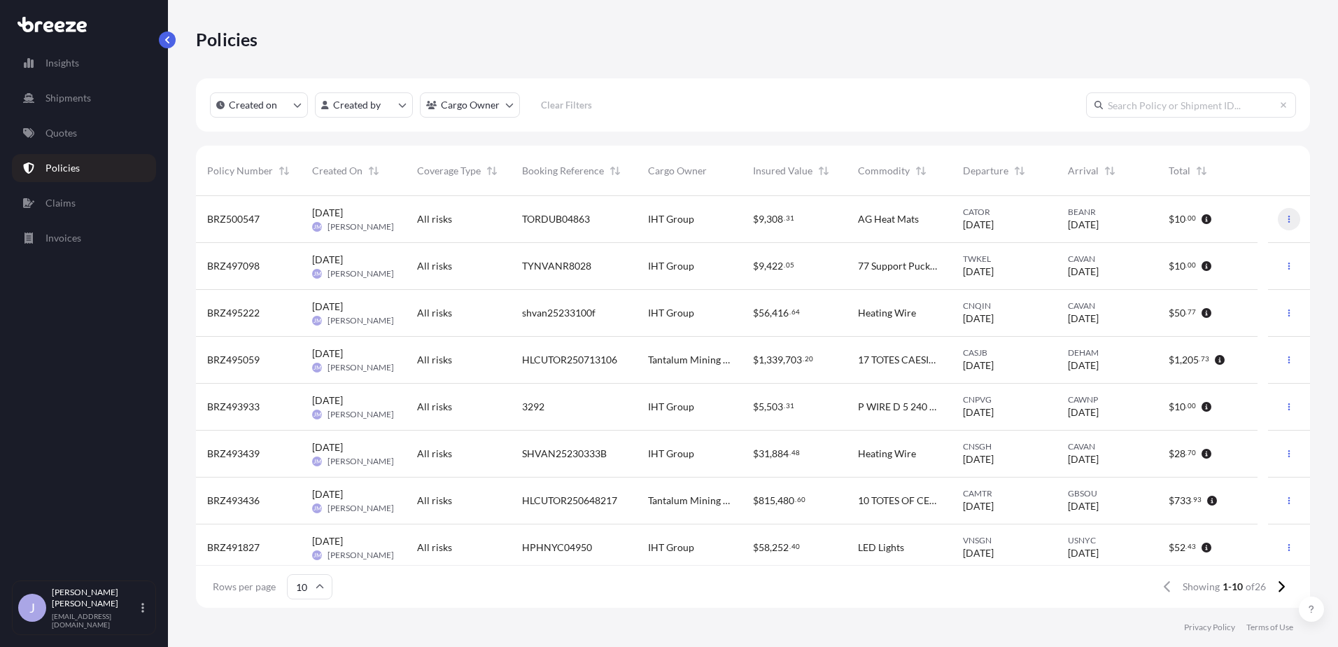
click at [1285, 216] on icon "button" at bounding box center [1289, 219] width 8 height 8
click at [1252, 248] on div "Duplicate quote Download certificate" at bounding box center [1205, 234] width 134 height 53
click at [1236, 246] on p "Download certificate" at bounding box center [1212, 247] width 92 height 14
